Goal: Book appointment/travel/reservation

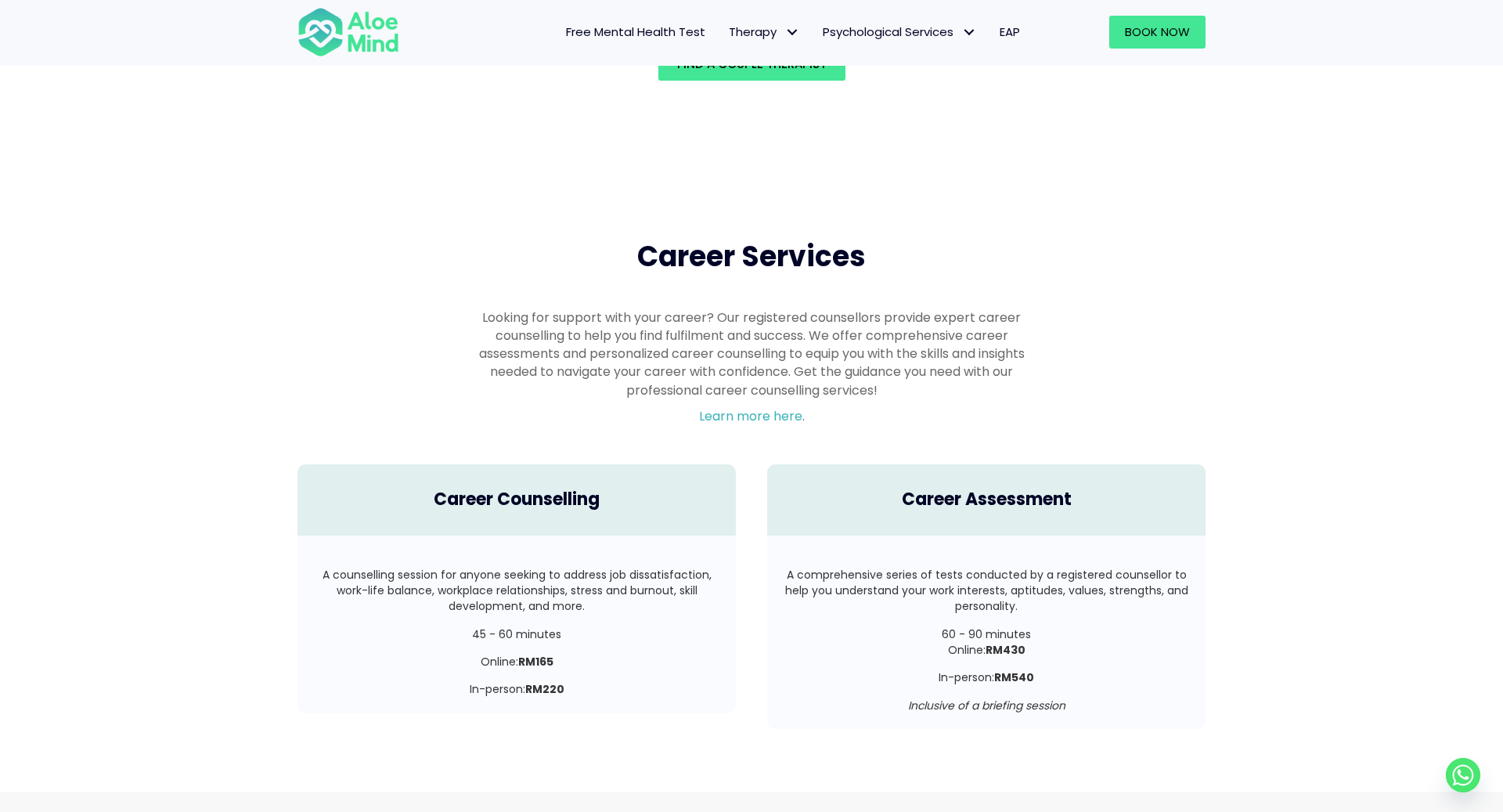
scroll to position [2723, 0]
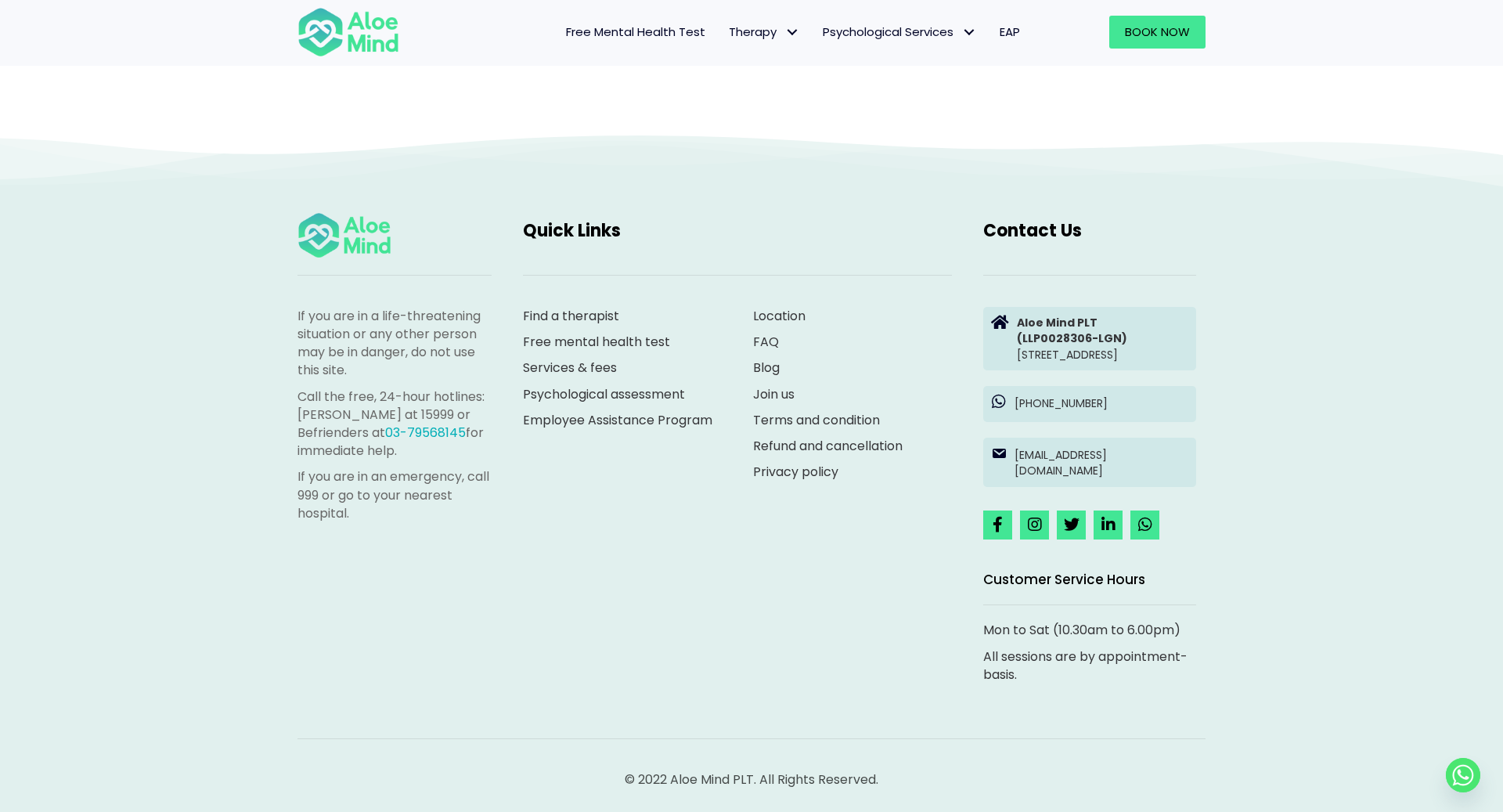
scroll to position [257, 0]
